Goal: Transaction & Acquisition: Book appointment/travel/reservation

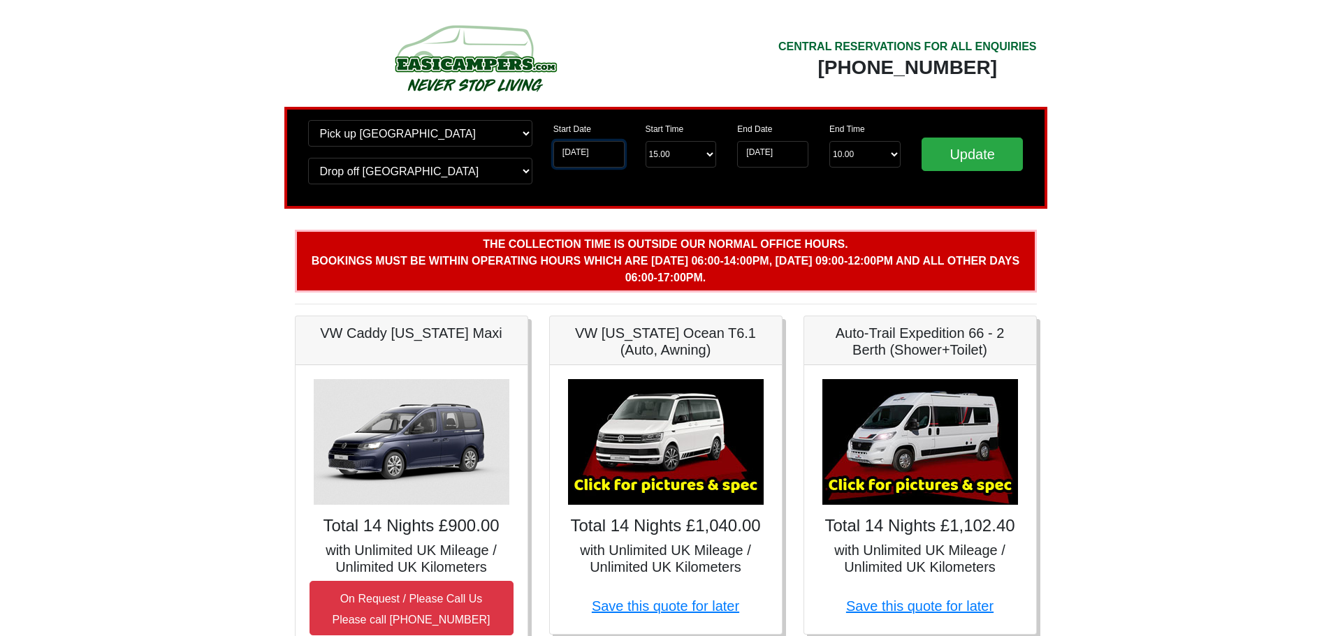
click at [604, 152] on input "15-11-2025" at bounding box center [588, 154] width 71 height 27
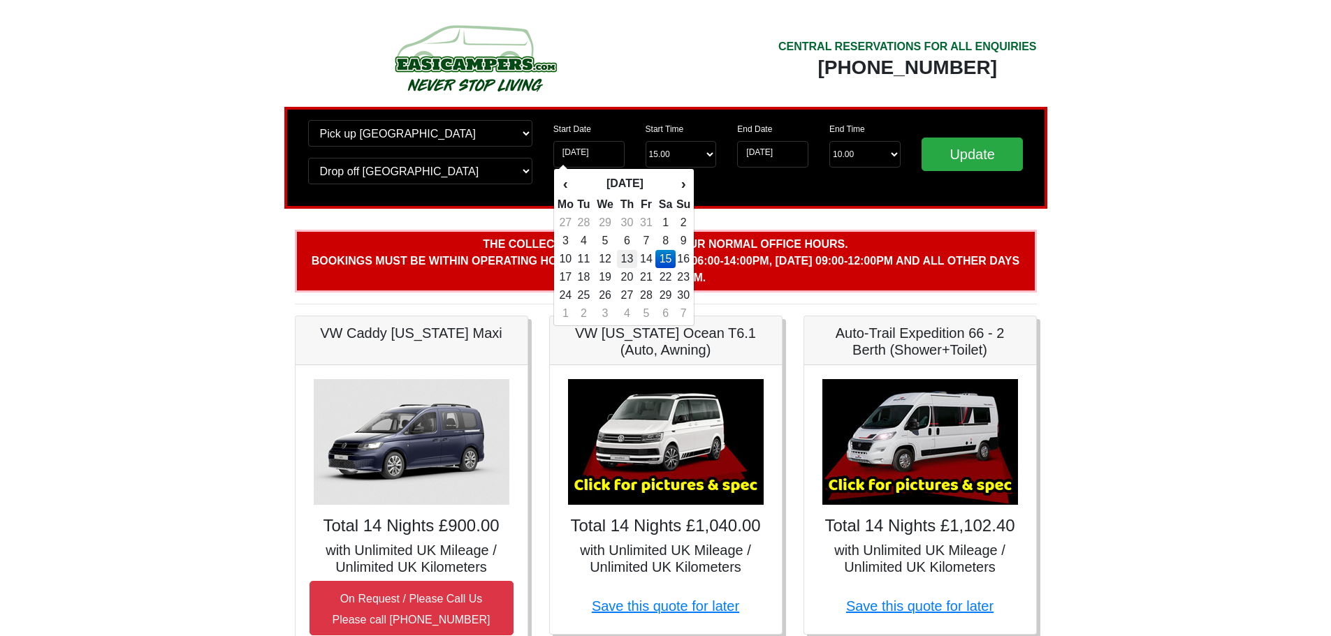
click at [633, 264] on td "13" at bounding box center [627, 259] width 20 height 18
type input "[DATE]"
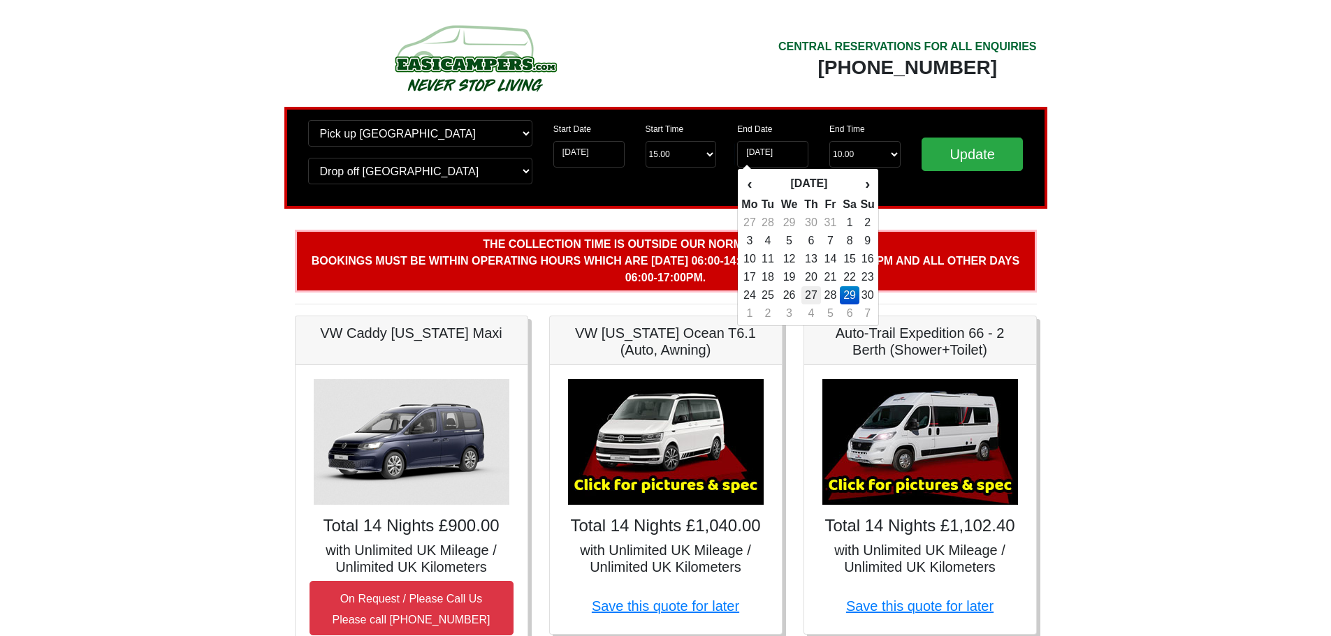
click at [816, 298] on td "27" at bounding box center [811, 295] width 20 height 18
type input "[DATE]"
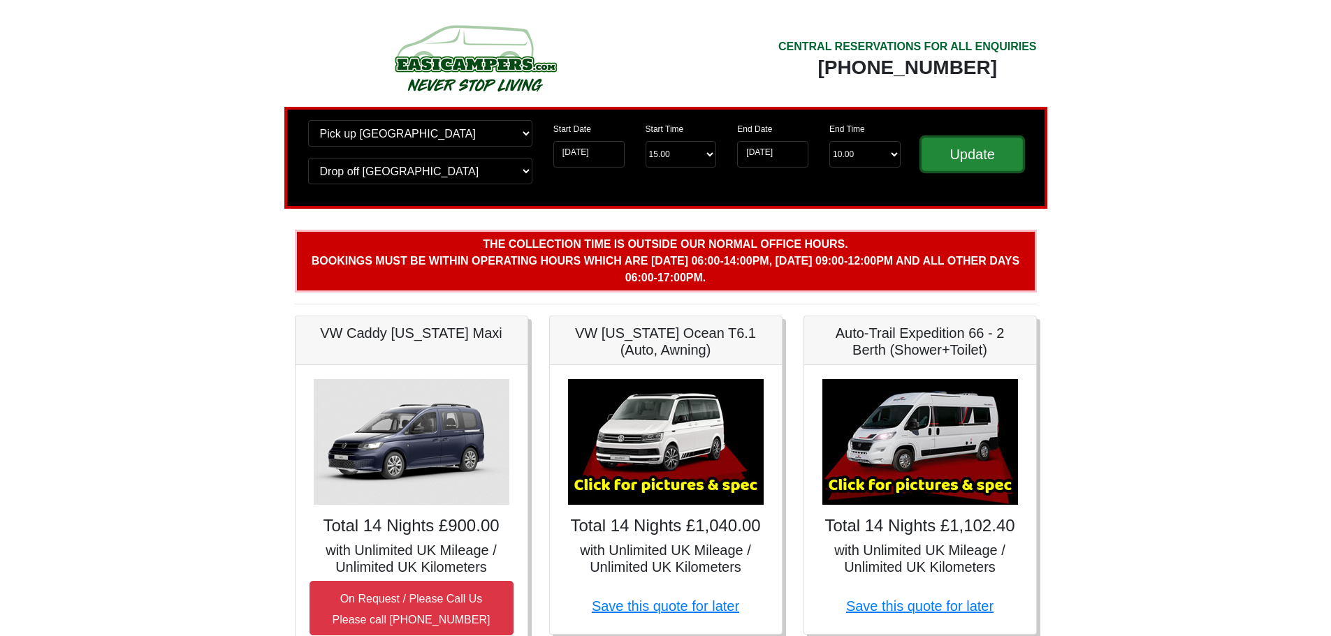
click at [936, 147] on input "Update" at bounding box center [973, 155] width 102 height 34
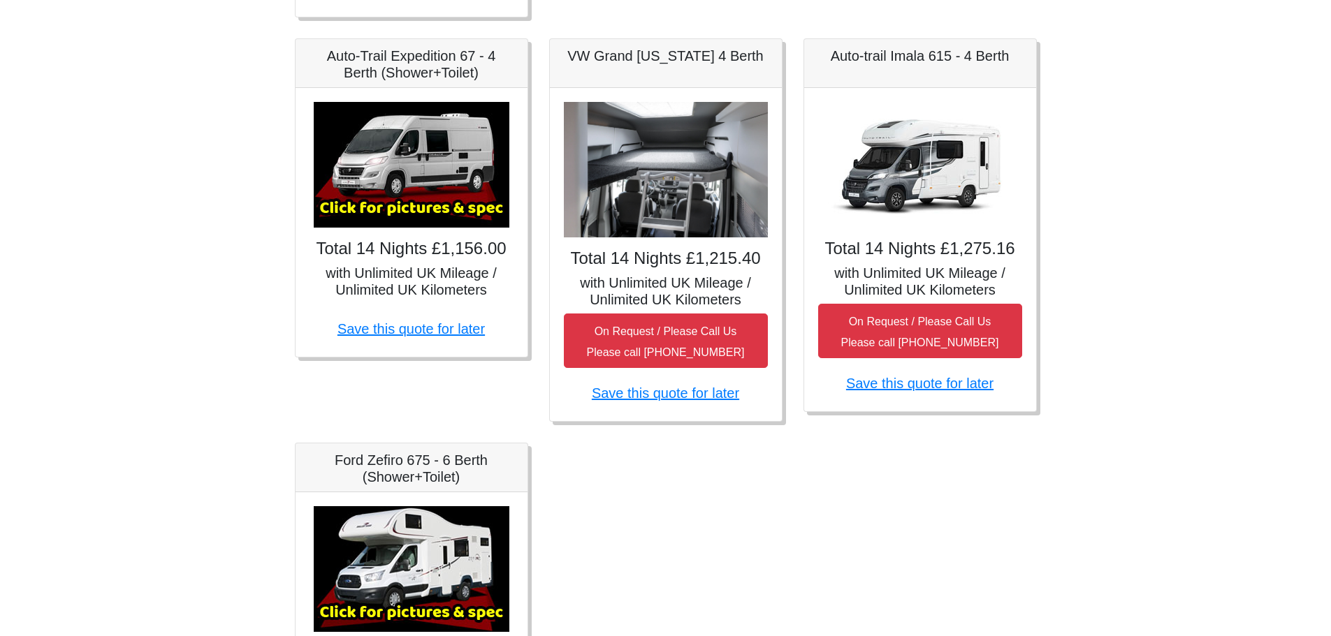
scroll to position [769, 0]
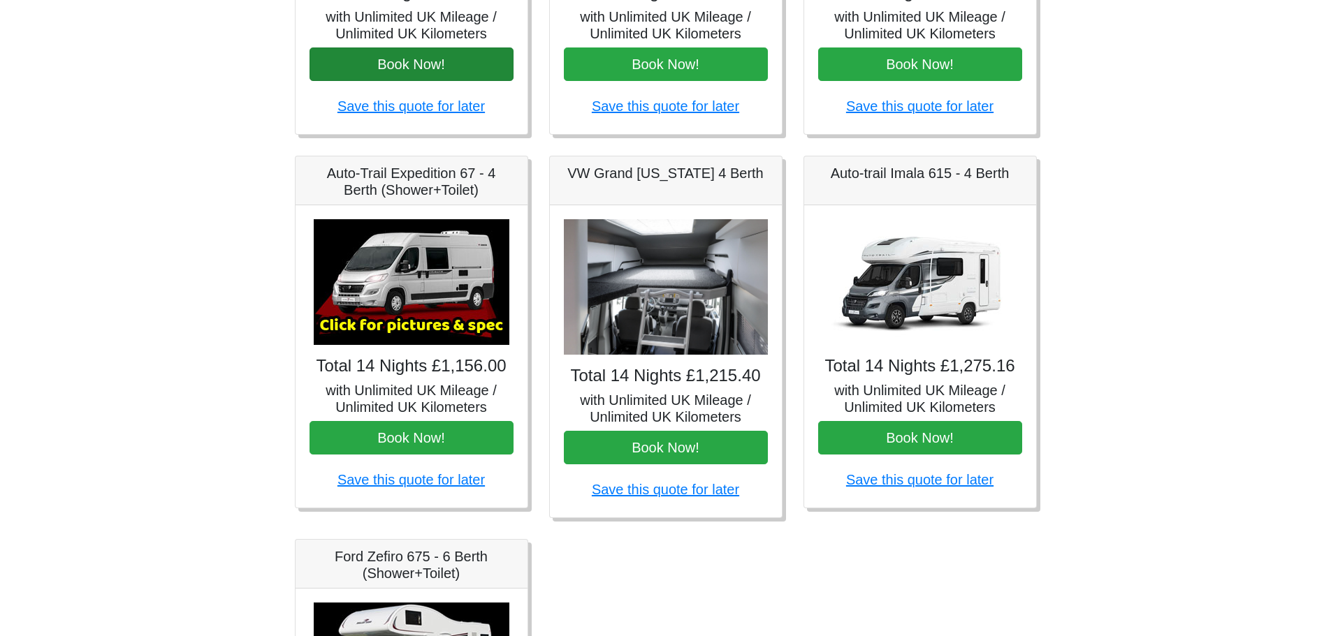
scroll to position [279, 0]
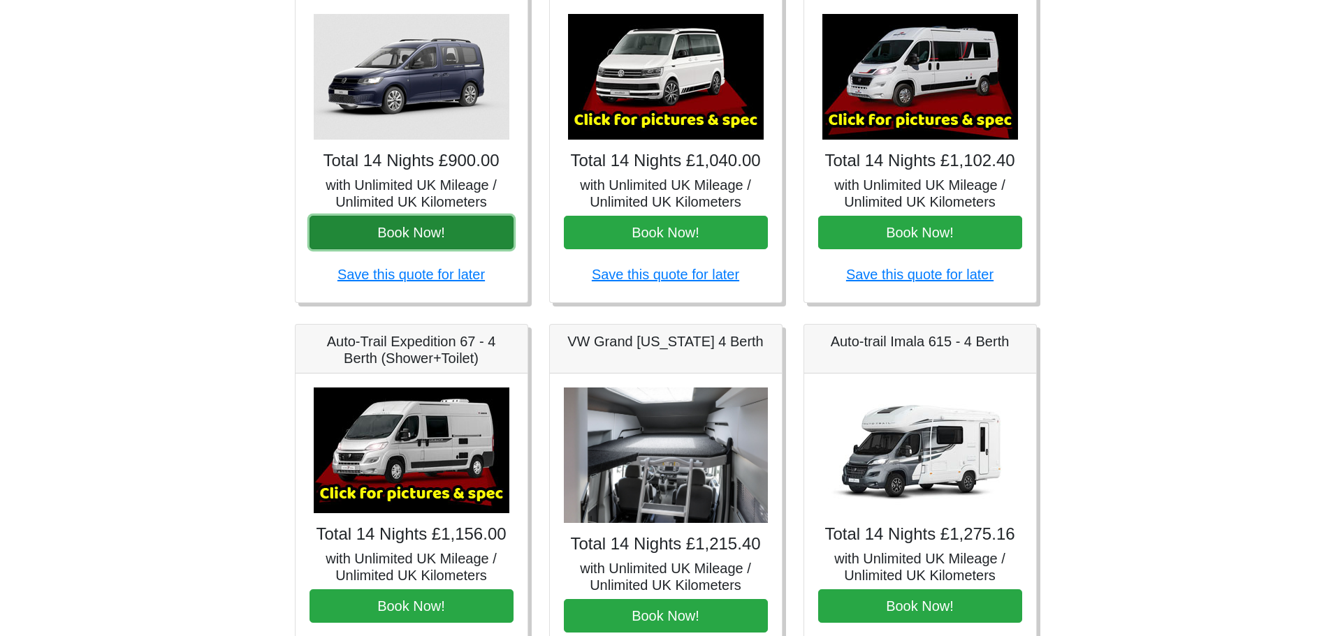
click at [481, 233] on button "Book Now!" at bounding box center [412, 233] width 204 height 34
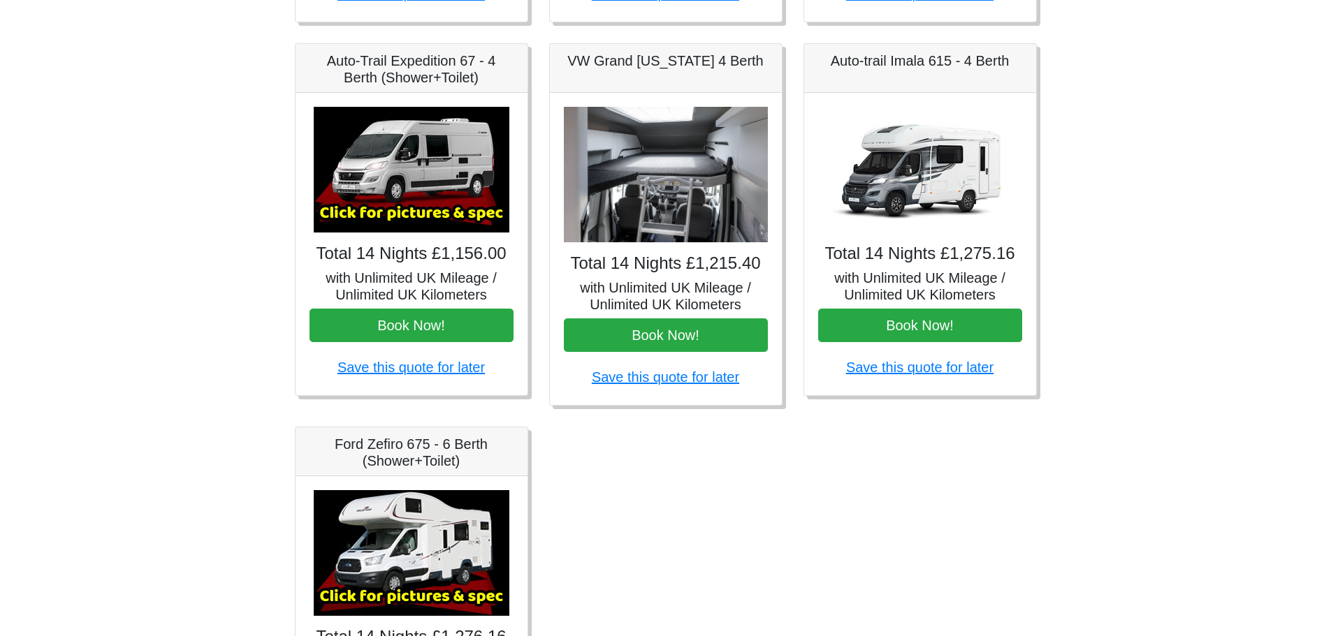
scroll to position [699, 0]
